Goal: Task Accomplishment & Management: Complete application form

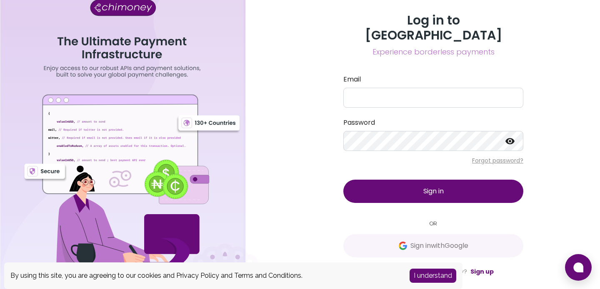
click at [436, 274] on button "I understand" at bounding box center [432, 276] width 47 height 14
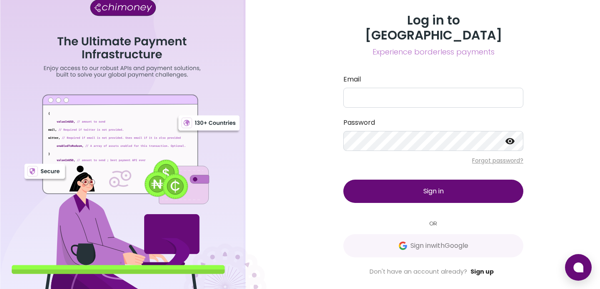
click at [485, 268] on link "Sign up" at bounding box center [481, 272] width 23 height 8
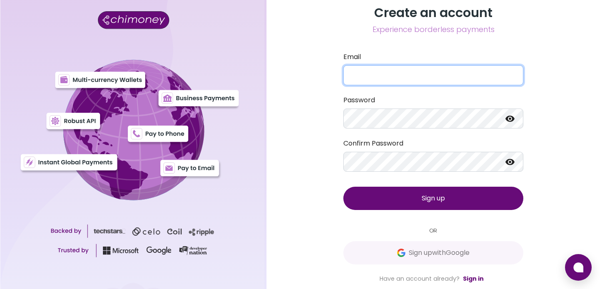
click at [369, 72] on input "Email" at bounding box center [433, 75] width 180 height 20
type input "destiny@gravystream.io"
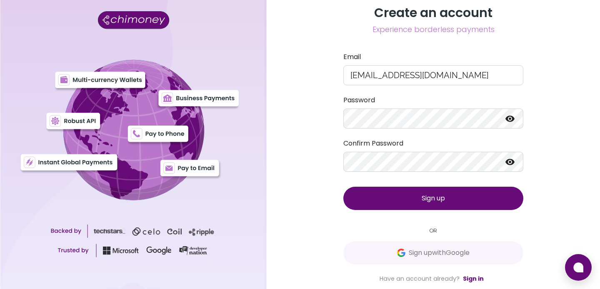
click at [448, 199] on button "Sign up" at bounding box center [433, 198] width 180 height 23
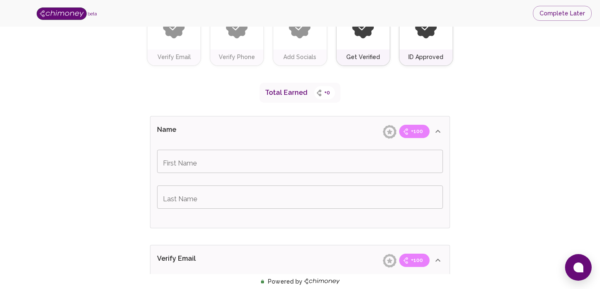
scroll to position [105, 0]
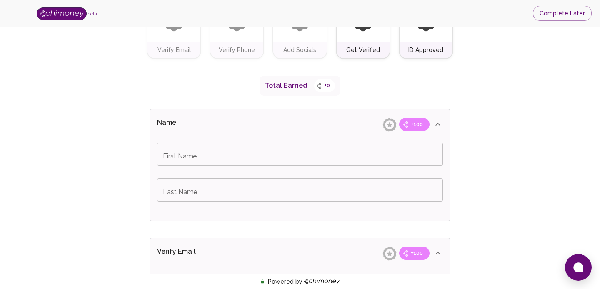
click at [192, 161] on input "First Name" at bounding box center [300, 154] width 286 height 23
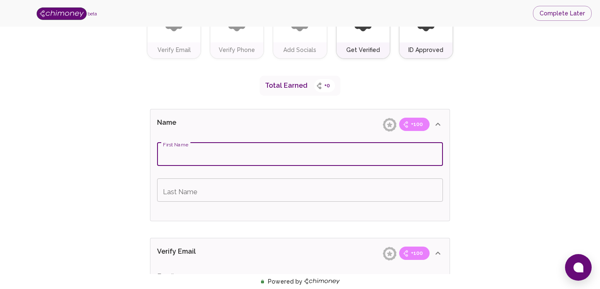
type input "Oseni"
type input "Azeez"
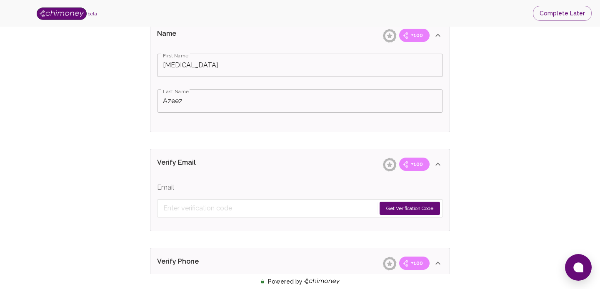
scroll to position [205, 0]
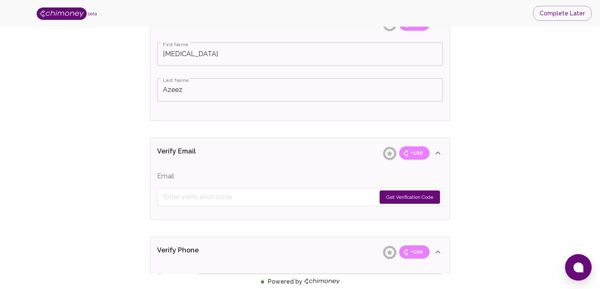
click at [421, 197] on button "Get Verification Code" at bounding box center [409, 197] width 60 height 13
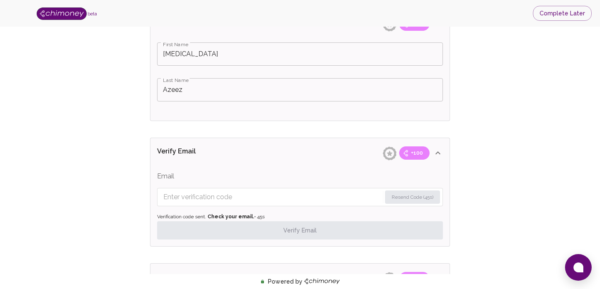
click at [237, 197] on input "Enter verification code" at bounding box center [272, 197] width 218 height 13
paste input "321"
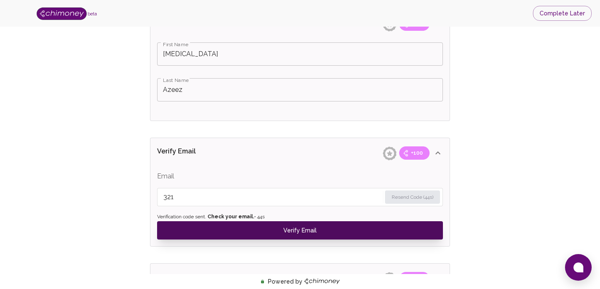
click at [269, 230] on button "Verify Email" at bounding box center [300, 231] width 286 height 18
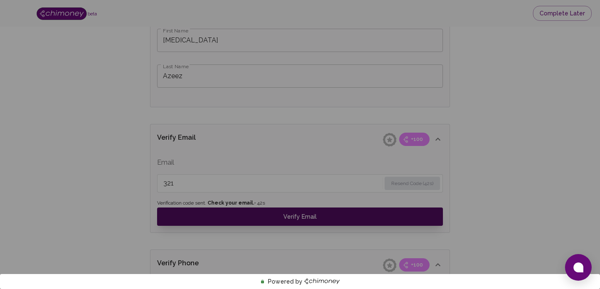
scroll to position [234, 0]
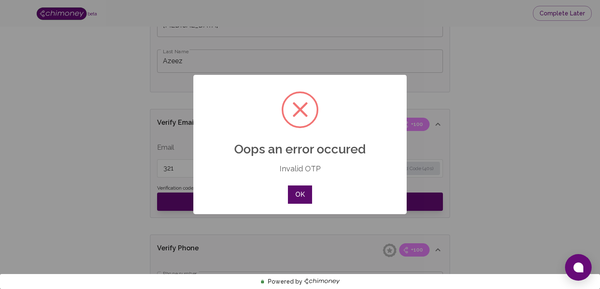
click at [295, 196] on button "OK" at bounding box center [300, 195] width 24 height 18
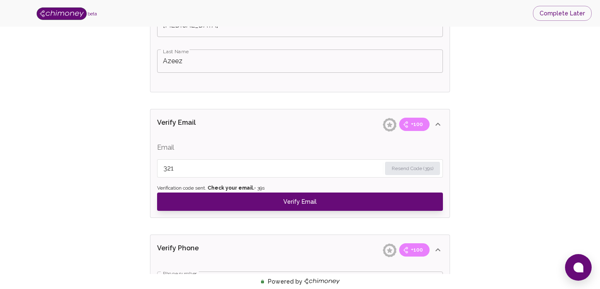
click at [201, 174] on input "321" at bounding box center [272, 168] width 218 height 13
click at [220, 173] on input "321" at bounding box center [271, 168] width 217 height 13
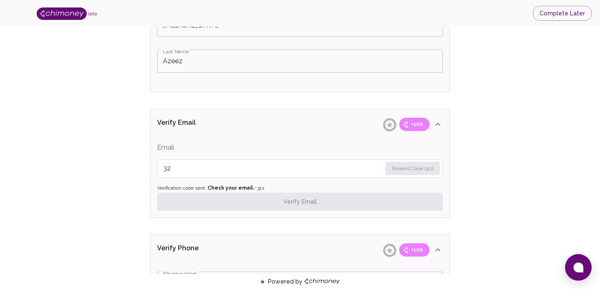
type input "3"
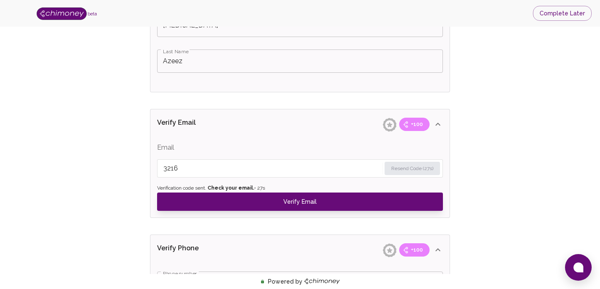
type input "3216"
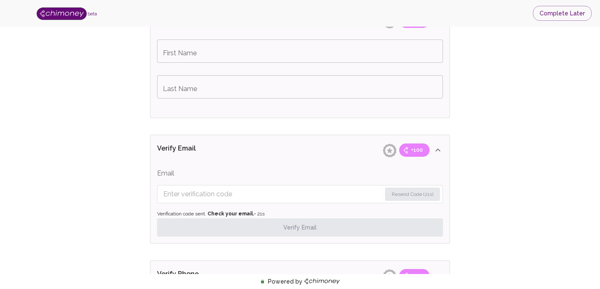
scroll to position [263, 0]
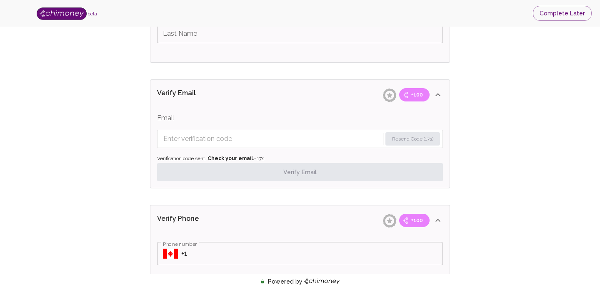
click at [177, 142] on input "Enter verification code" at bounding box center [272, 138] width 218 height 13
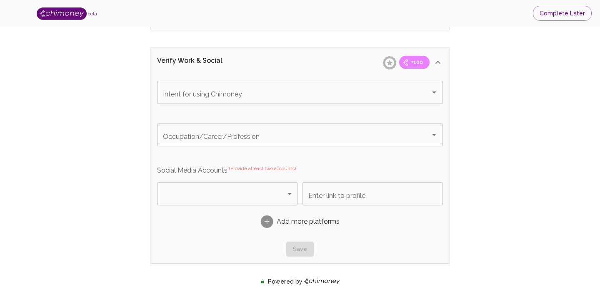
scroll to position [526, 0]
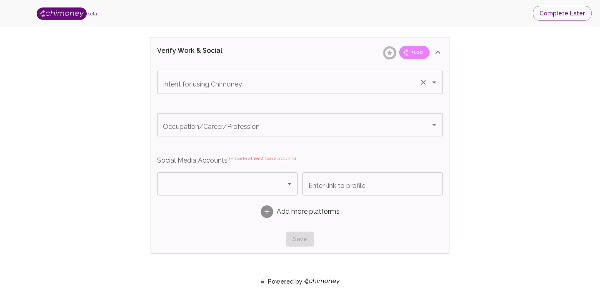
click at [235, 78] on input "Intent for using Chimoney" at bounding box center [288, 83] width 255 height 16
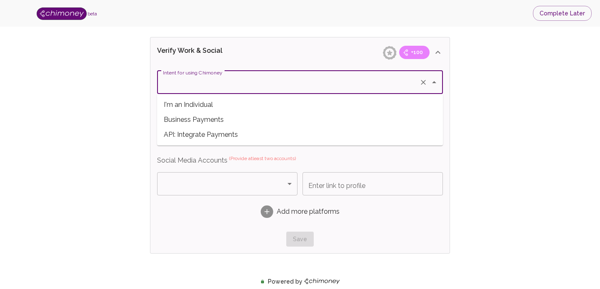
click at [226, 120] on span "Business Payments" at bounding box center [300, 119] width 286 height 15
type input "Business Payments"
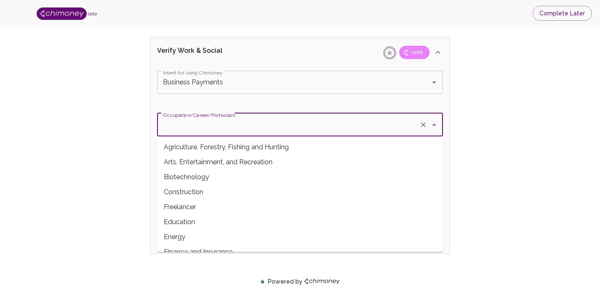
click at [283, 129] on input "Occupation/Career/Profession" at bounding box center [288, 125] width 255 height 16
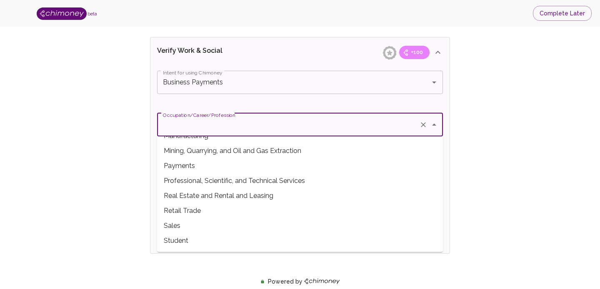
scroll to position [222, 0]
click at [202, 167] on span "Payments" at bounding box center [300, 165] width 286 height 15
type input "Payments"
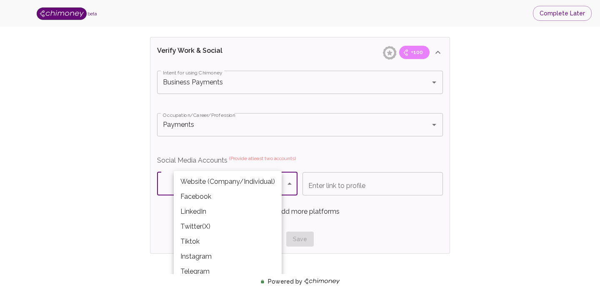
click at [120, 224] on div at bounding box center [300, 144] width 600 height 289
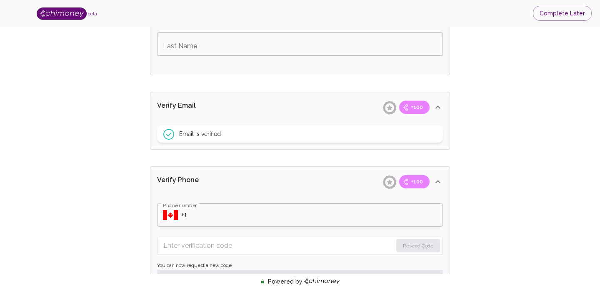
scroll to position [297, 0]
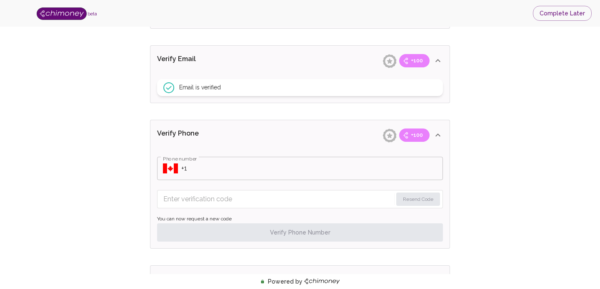
click at [178, 170] on div "​ Phone number" at bounding box center [300, 168] width 286 height 23
click at [110, 184] on div "Verify ID and Earn Complete verification steps to earn Reward +100 Verify Email…" at bounding box center [300, 232] width 546 height 980
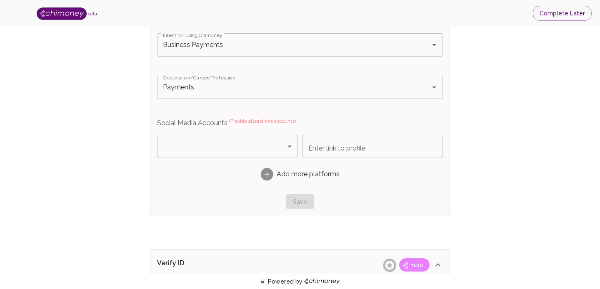
scroll to position [563, 0]
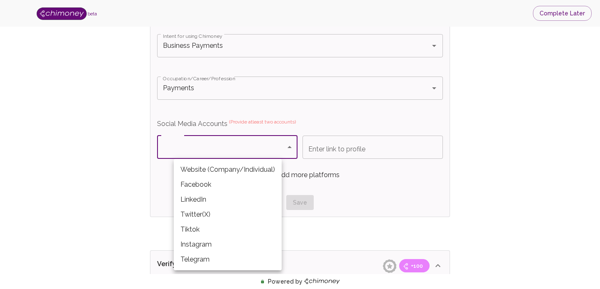
click at [196, 183] on li "Facebook" at bounding box center [228, 184] width 108 height 15
type input "Facebook"
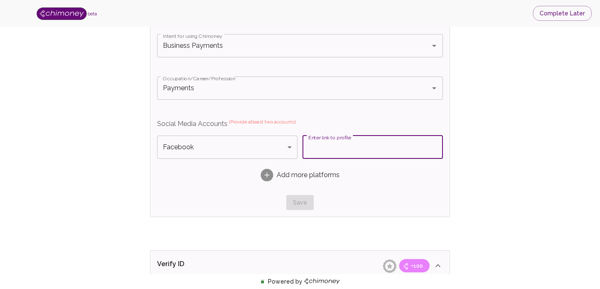
click at [367, 147] on input "Enter link to profile" at bounding box center [372, 147] width 140 height 23
click at [330, 149] on input "Enter link to profile" at bounding box center [372, 147] width 140 height 23
paste input "[URL][DOMAIN_NAME]"
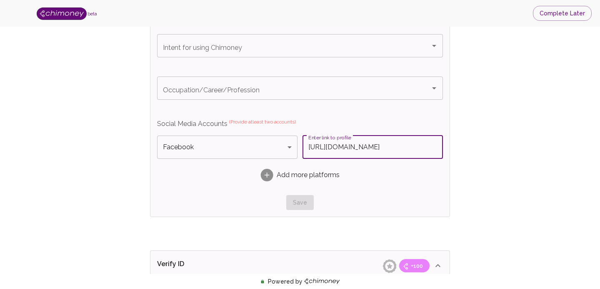
type input "[URL][DOMAIN_NAME]"
click at [344, 177] on div "Add more platforms" at bounding box center [300, 175] width 286 height 26
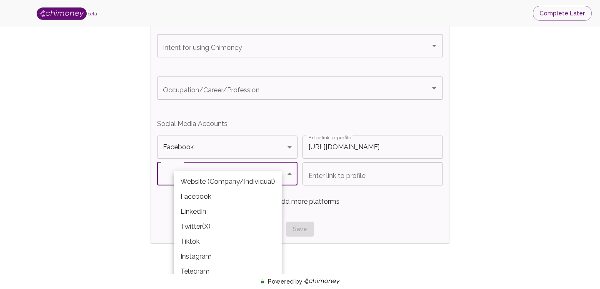
click at [210, 227] on li "Twitter(X)" at bounding box center [228, 226] width 108 height 15
type input "Twitter(X)"
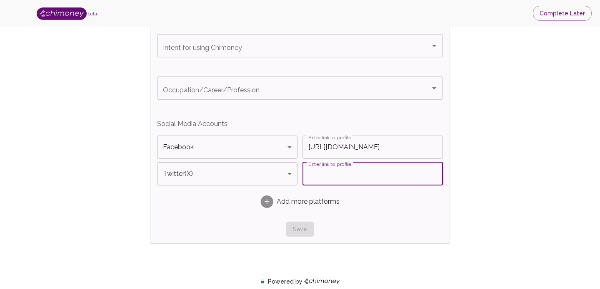
click at [344, 177] on input "Enter link to profile" at bounding box center [372, 173] width 140 height 23
click at [344, 175] on input "Enter link to profile" at bounding box center [372, 173] width 140 height 23
paste input "[URL][DOMAIN_NAME]"
type input "[URL][DOMAIN_NAME]"
click at [368, 212] on div "Add more platforms" at bounding box center [300, 202] width 286 height 26
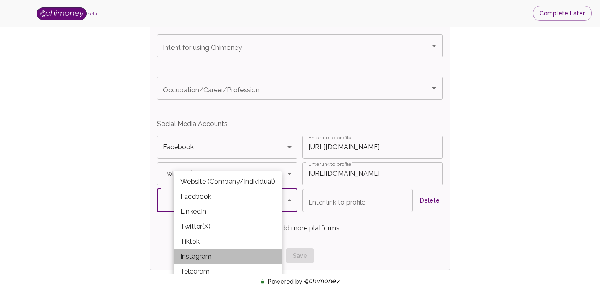
click at [252, 254] on li "Instagram" at bounding box center [228, 256] width 108 height 15
type input "Instagram"
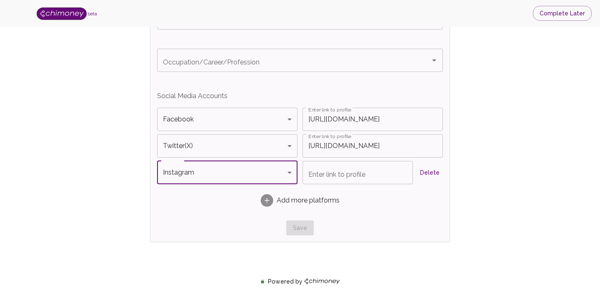
scroll to position [598, 0]
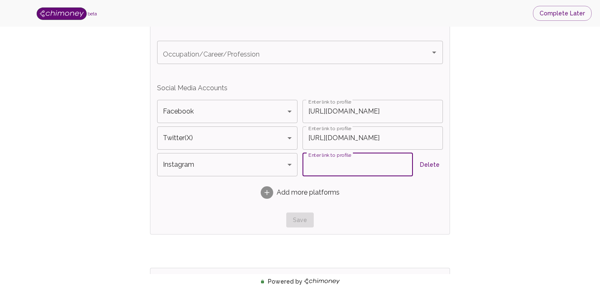
click at [341, 164] on input "Enter link to profile" at bounding box center [357, 164] width 110 height 23
click at [320, 166] on input "Enter link to profile" at bounding box center [357, 164] width 110 height 23
paste input "https://www.instagram.com/gravystream/reels/"
click at [365, 217] on div "Save" at bounding box center [300, 220] width 286 height 15
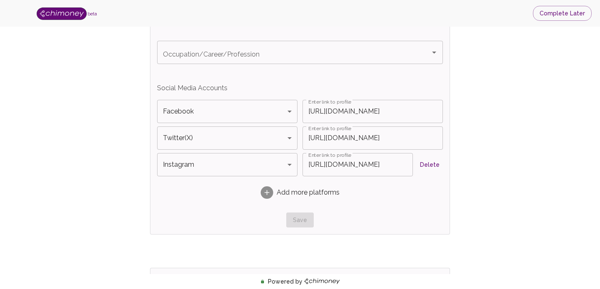
click at [392, 204] on div "Add more platforms" at bounding box center [300, 193] width 286 height 26
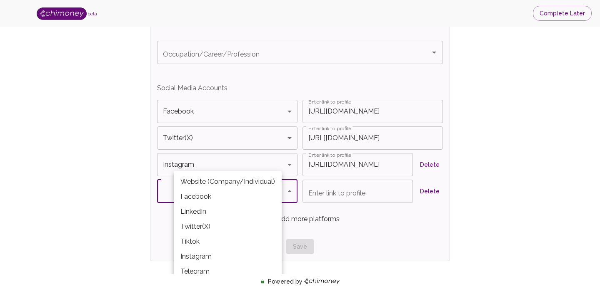
click at [401, 232] on div at bounding box center [300, 144] width 600 height 289
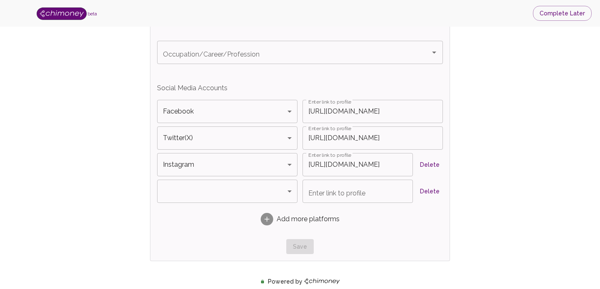
click at [292, 247] on div "Save" at bounding box center [300, 246] width 286 height 15
click at [433, 192] on button "Delete" at bounding box center [429, 191] width 27 height 15
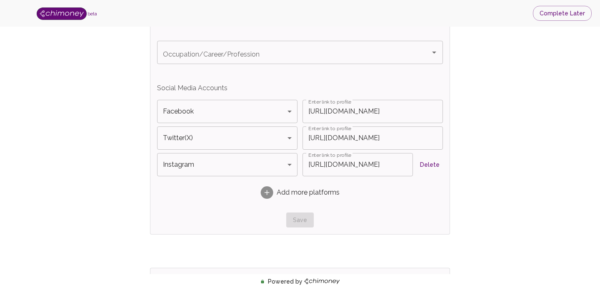
click at [398, 163] on input "https://www.instagram.com/gravystream/reels/" at bounding box center [357, 164] width 110 height 23
type input "[URL][DOMAIN_NAME]"
click at [431, 193] on div "Add more platforms" at bounding box center [300, 193] width 286 height 26
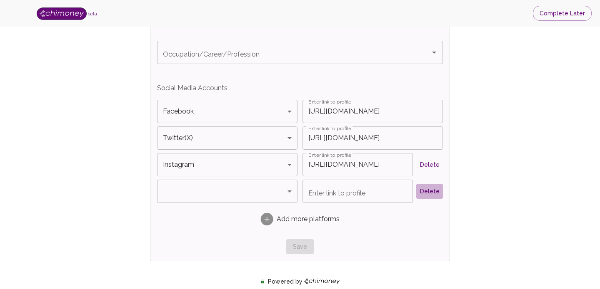
click at [431, 192] on button "Delete" at bounding box center [429, 191] width 27 height 15
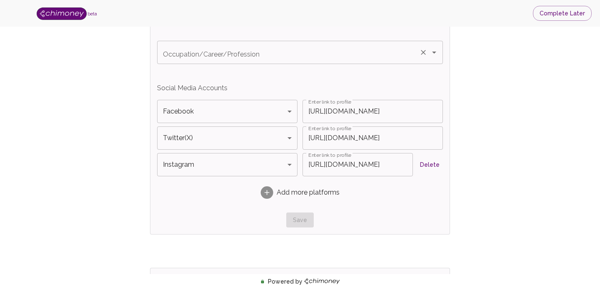
click at [272, 57] on input "Occupation/Career/Profession" at bounding box center [288, 53] width 255 height 16
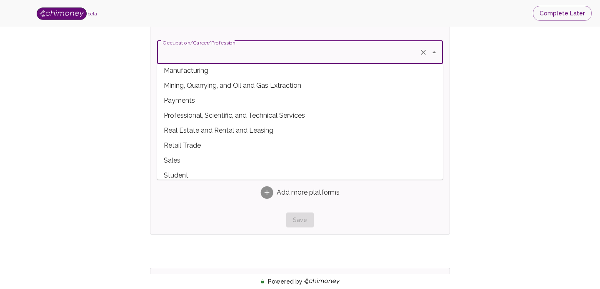
scroll to position [221, 0]
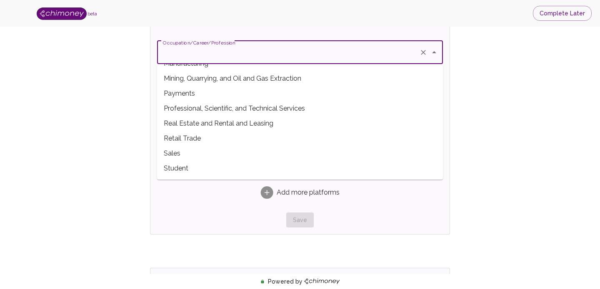
click at [193, 100] on span "Payments" at bounding box center [300, 93] width 286 height 15
type input "Payments"
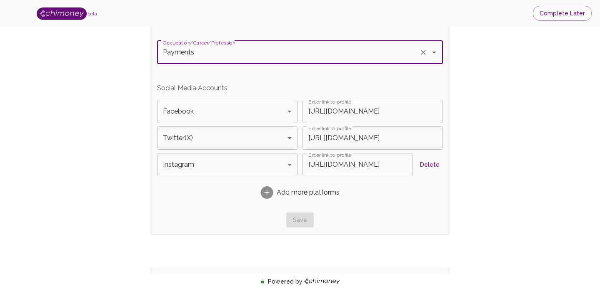
click at [187, 224] on div "Save" at bounding box center [300, 220] width 286 height 15
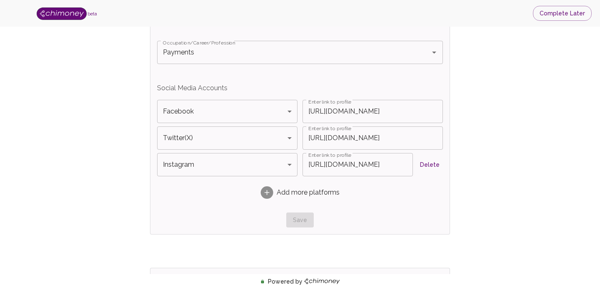
click at [295, 220] on div "Save" at bounding box center [300, 220] width 286 height 15
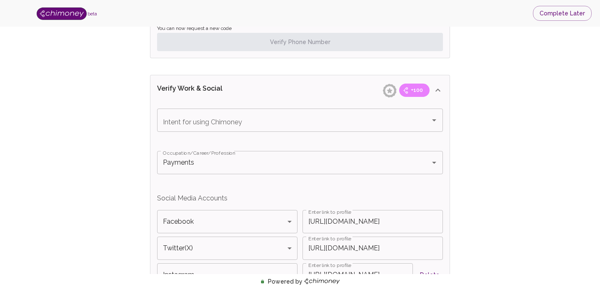
scroll to position [483, 0]
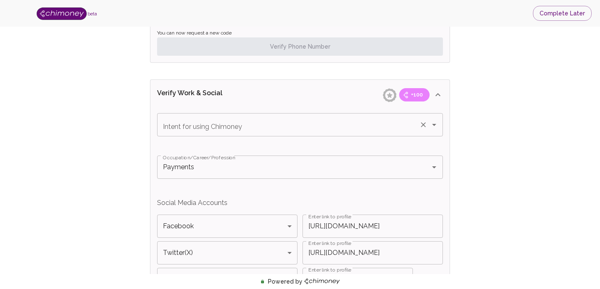
click at [265, 127] on input "Intent for using Chimoney" at bounding box center [288, 125] width 255 height 16
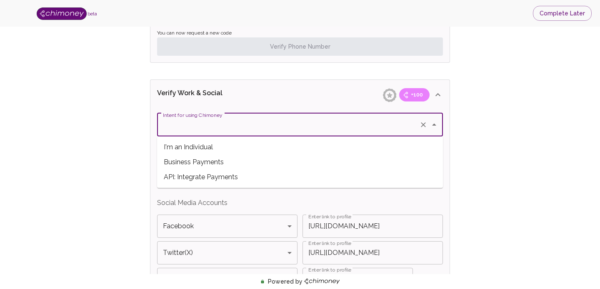
click at [247, 157] on span "Business Payments" at bounding box center [300, 162] width 286 height 15
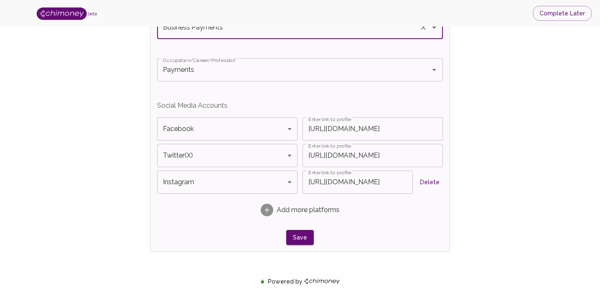
scroll to position [586, 0]
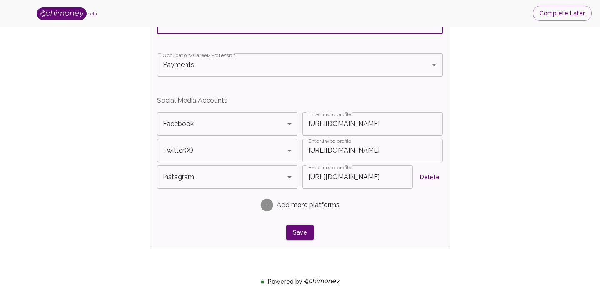
click at [299, 221] on div "Intent for using Chimoney Business Payments Intent for using Chimoney Occupatio…" at bounding box center [300, 126] width 286 height 230
click at [299, 236] on button "Save" at bounding box center [299, 232] width 27 height 15
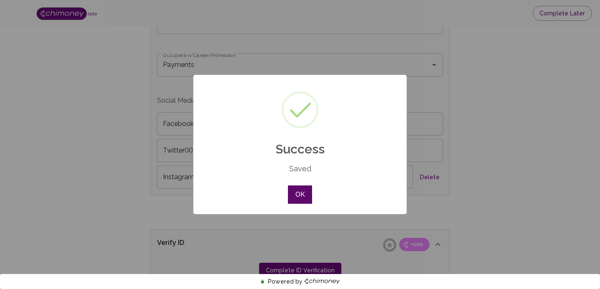
click at [305, 196] on button "OK" at bounding box center [300, 195] width 24 height 18
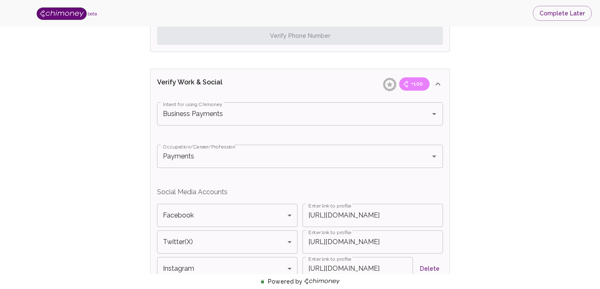
scroll to position [493, 0]
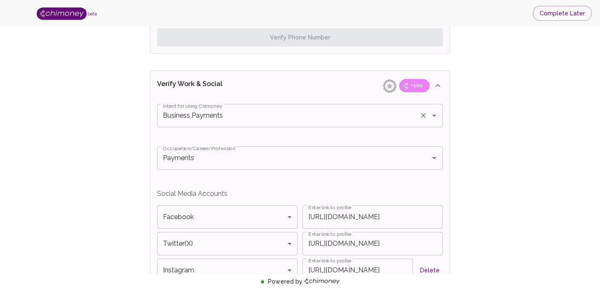
click at [266, 115] on input "Business Payments" at bounding box center [288, 116] width 255 height 16
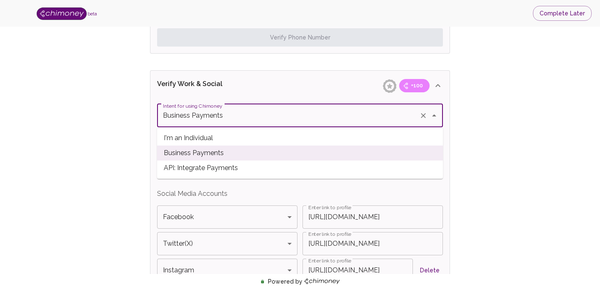
click at [252, 168] on span "API: Integrate Payments" at bounding box center [300, 168] width 286 height 15
type input "API: Integrate Payments"
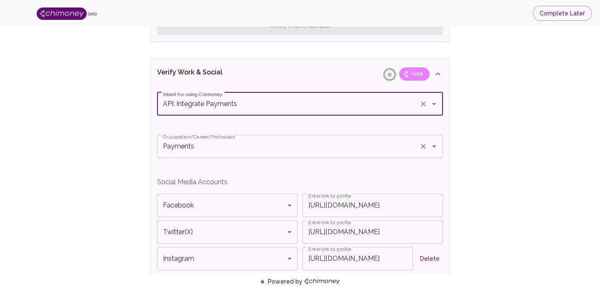
scroll to position [513, 0]
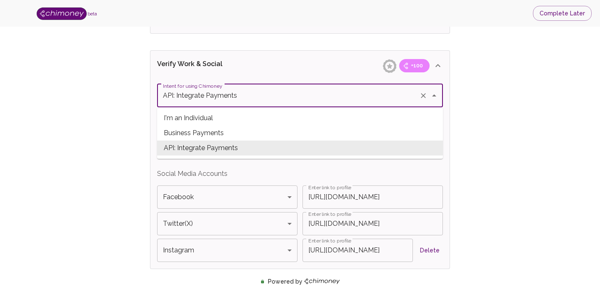
click at [285, 92] on input "API: Integrate Payments" at bounding box center [288, 96] width 255 height 16
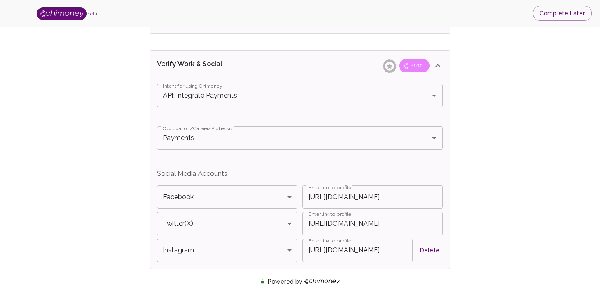
click at [114, 192] on div "Verify ID and Earn Complete verification steps to earn Reward +100 Verify Email…" at bounding box center [300, 18] width 546 height 982
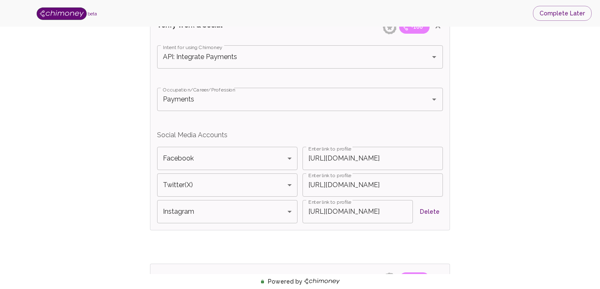
scroll to position [543, 0]
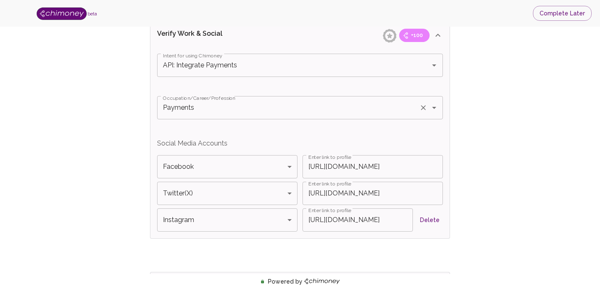
click at [320, 130] on div "Occupation/Career/Profession Payments Occupation/Career/Profession" at bounding box center [300, 114] width 286 height 36
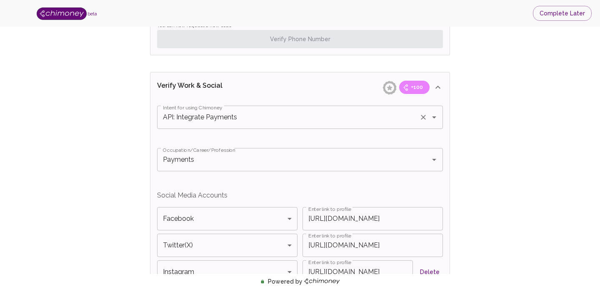
scroll to position [493, 0]
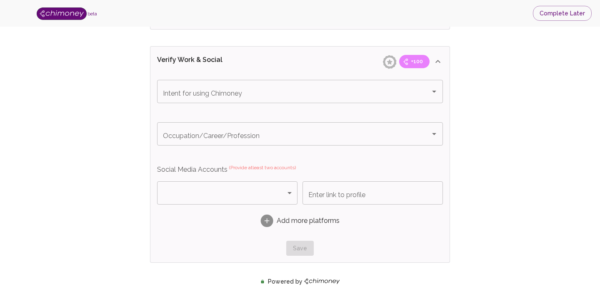
type input "Business Payments"
type input "Payments"
type input "Facebook"
type input "[URL][DOMAIN_NAME]"
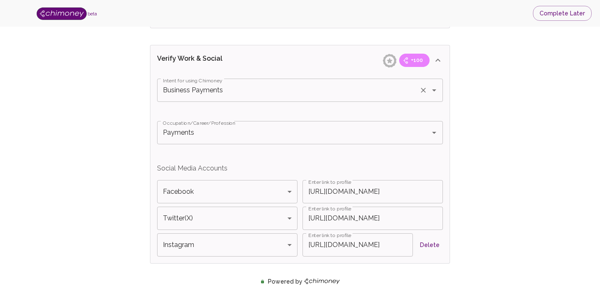
scroll to position [490, 0]
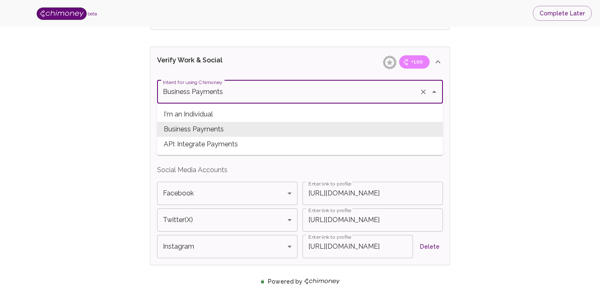
click at [381, 97] on input "Business Payments" at bounding box center [288, 92] width 255 height 16
click at [259, 141] on span "API: Integrate Payments" at bounding box center [300, 144] width 286 height 15
type input "API: Integrate Payments"
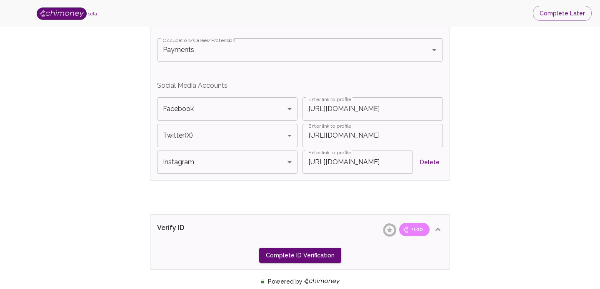
scroll to position [575, 0]
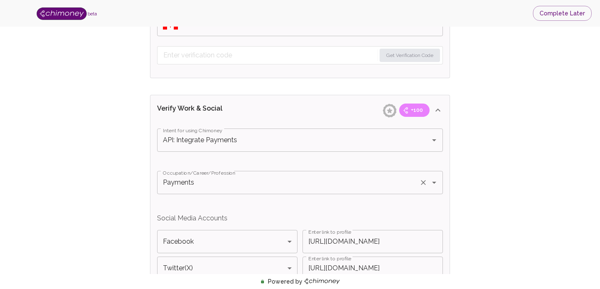
scroll to position [441, 0]
click at [424, 142] on icon "Clear" at bounding box center [423, 141] width 8 height 8
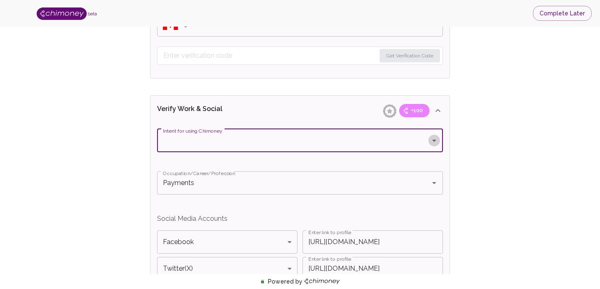
click at [433, 140] on icon "Open" at bounding box center [434, 141] width 4 height 2
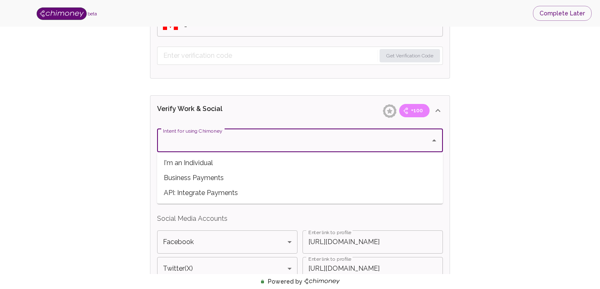
click at [274, 191] on span "API: Integrate Payments" at bounding box center [300, 193] width 286 height 15
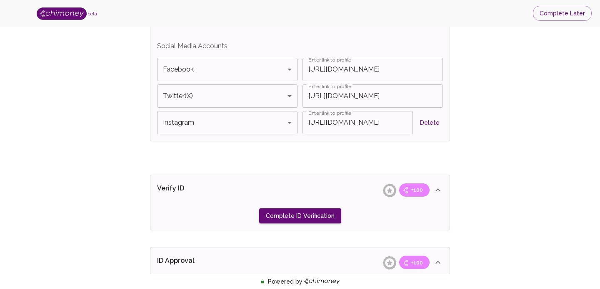
scroll to position [617, 0]
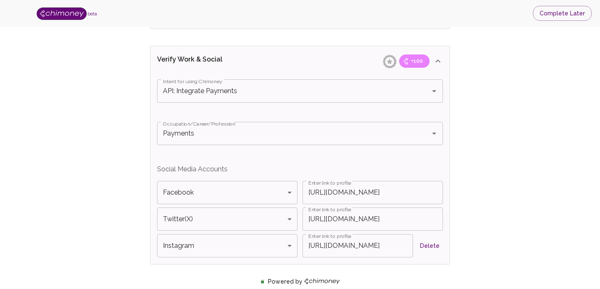
scroll to position [490, 0]
type input "Business Payments"
